Goal: Information Seeking & Learning: Check status

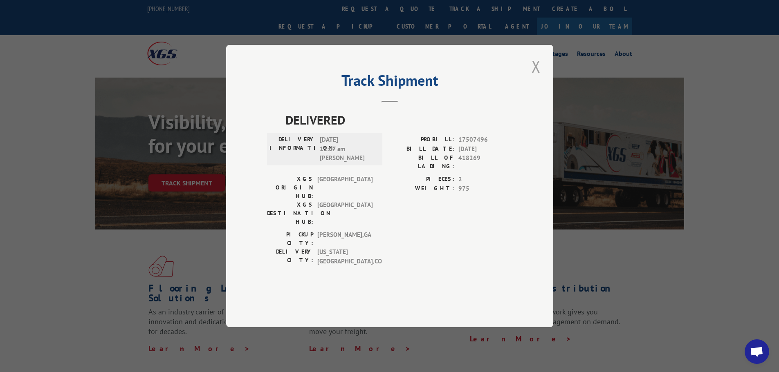
click at [538, 78] on button "Close modal" at bounding box center [536, 66] width 14 height 22
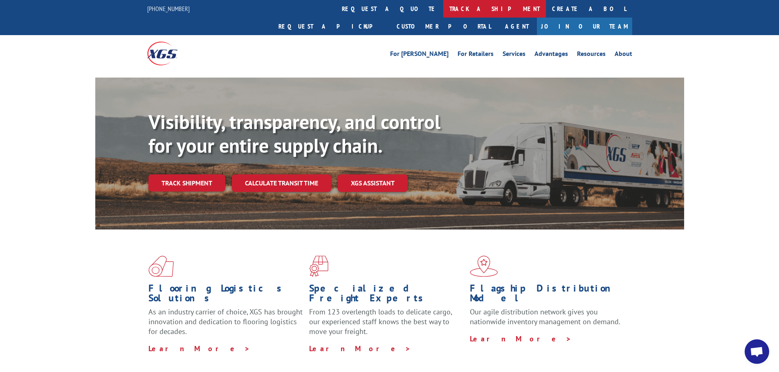
click at [443, 4] on link "track a shipment" at bounding box center [494, 9] width 103 height 18
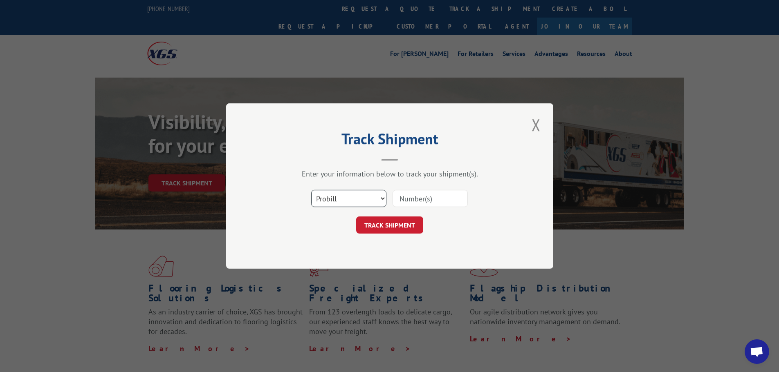
drag, startPoint x: 365, startPoint y: 197, endPoint x: 370, endPoint y: 192, distance: 7.3
click at [365, 197] on select "Select category... Probill BOL PO" at bounding box center [348, 198] width 75 height 17
select select "bol"
click at [311, 190] on select "Select category... Probill BOL PO" at bounding box center [348, 198] width 75 height 17
click at [412, 203] on input at bounding box center [429, 198] width 75 height 17
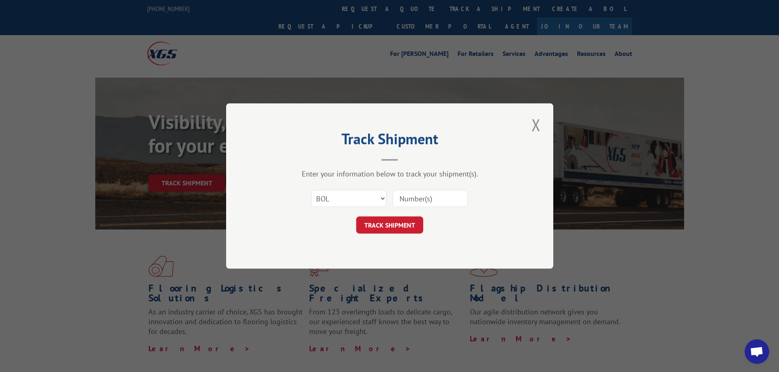
paste input "4860079"
type input "4860079"
click at [372, 230] on button "TRACK SHIPMENT" at bounding box center [389, 225] width 67 height 17
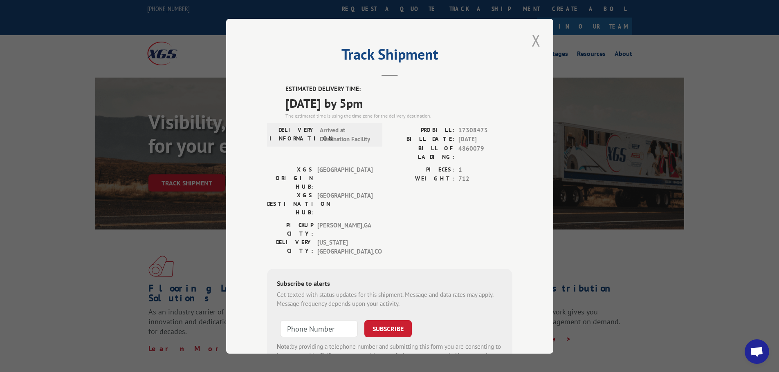
click at [536, 37] on button "Close modal" at bounding box center [536, 40] width 14 height 22
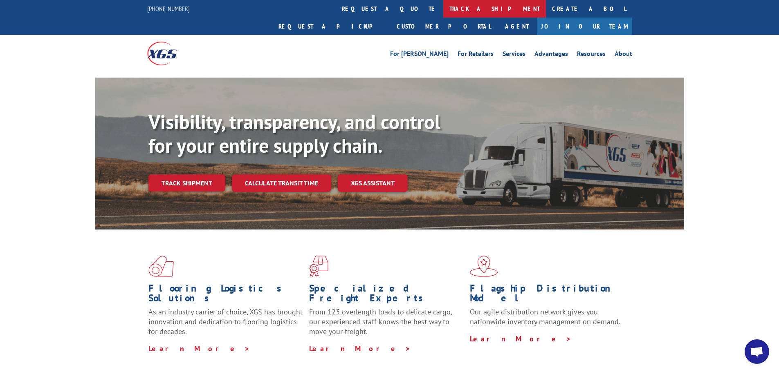
click at [443, 9] on link "track a shipment" at bounding box center [494, 9] width 103 height 18
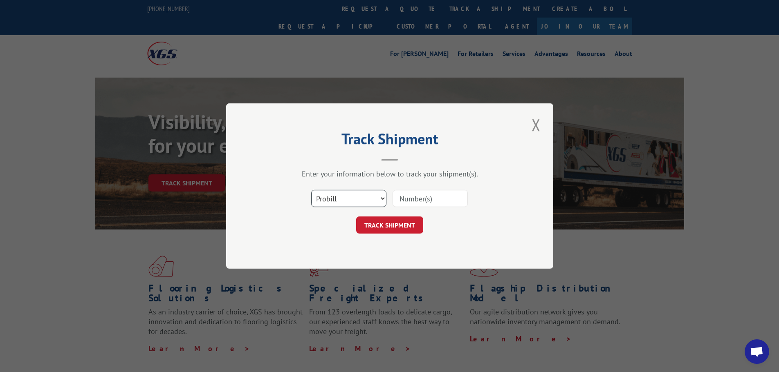
click at [346, 198] on select "Select category... Probill BOL PO" at bounding box center [348, 198] width 75 height 17
select select "bol"
click at [311, 190] on select "Select category... Probill BOL PO" at bounding box center [348, 198] width 75 height 17
click at [413, 194] on input at bounding box center [429, 198] width 75 height 17
paste input "5950120"
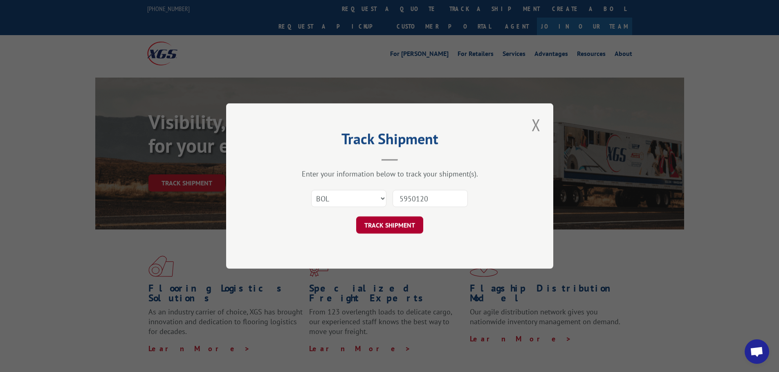
type input "5950120"
click at [391, 222] on button "TRACK SHIPMENT" at bounding box center [389, 225] width 67 height 17
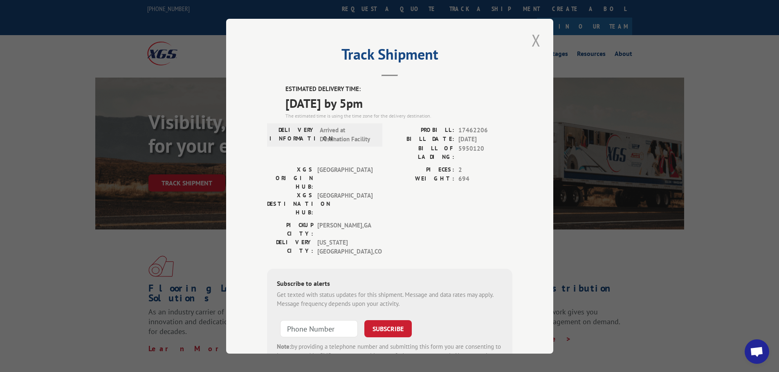
click at [535, 37] on button "Close modal" at bounding box center [536, 40] width 14 height 22
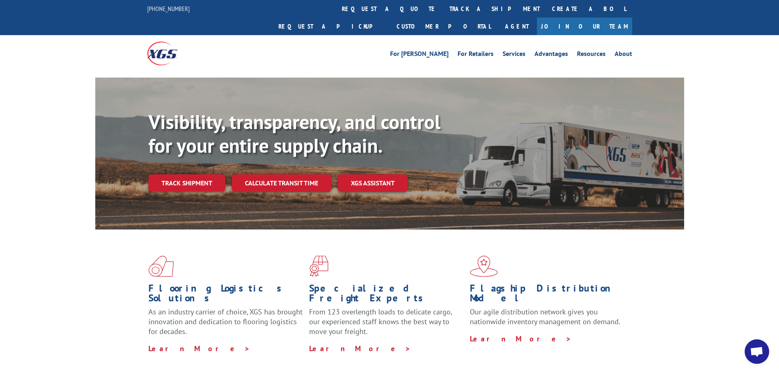
click at [443, 7] on link "track a shipment" at bounding box center [494, 9] width 103 height 18
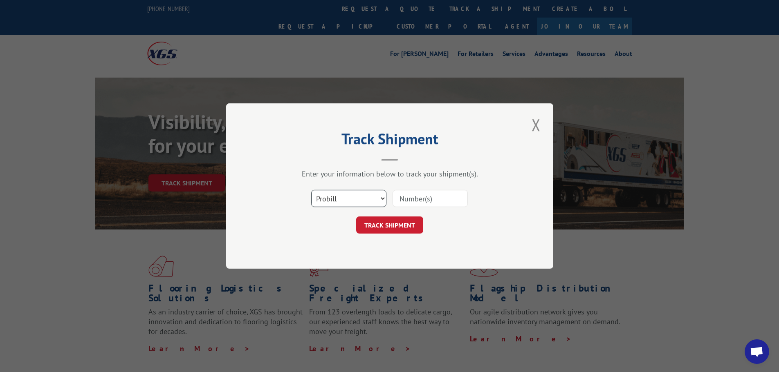
click at [343, 205] on select "Select category... Probill BOL PO" at bounding box center [348, 198] width 75 height 17
select select "bol"
click at [311, 190] on select "Select category... Probill BOL PO" at bounding box center [348, 198] width 75 height 17
click at [403, 202] on input at bounding box center [429, 198] width 75 height 17
paste input "5950809"
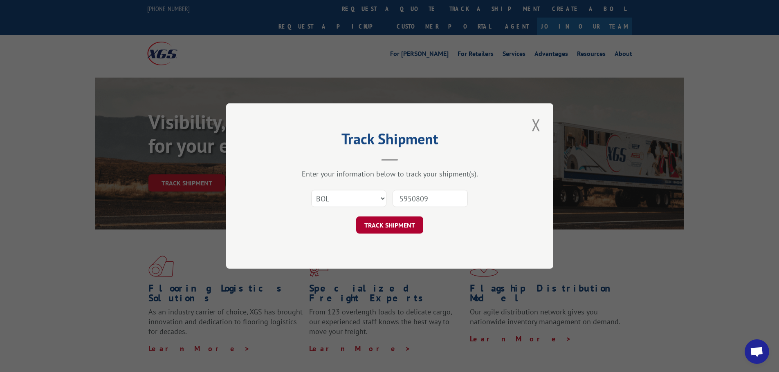
type input "5950809"
click at [383, 229] on button "TRACK SHIPMENT" at bounding box center [389, 225] width 67 height 17
